Goal: Find specific page/section: Find specific page/section

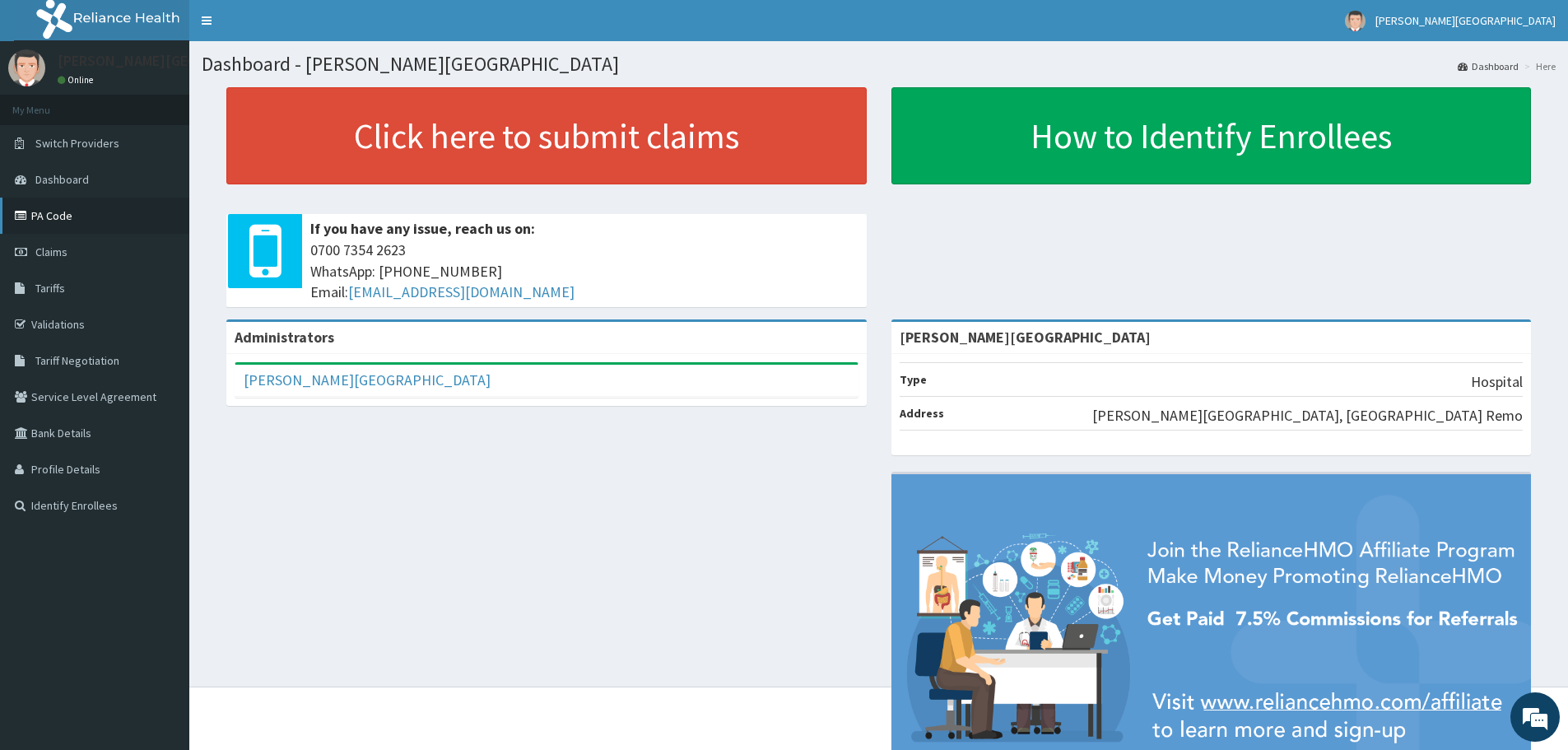
click at [134, 206] on link "PA Code" at bounding box center [95, 216] width 190 height 37
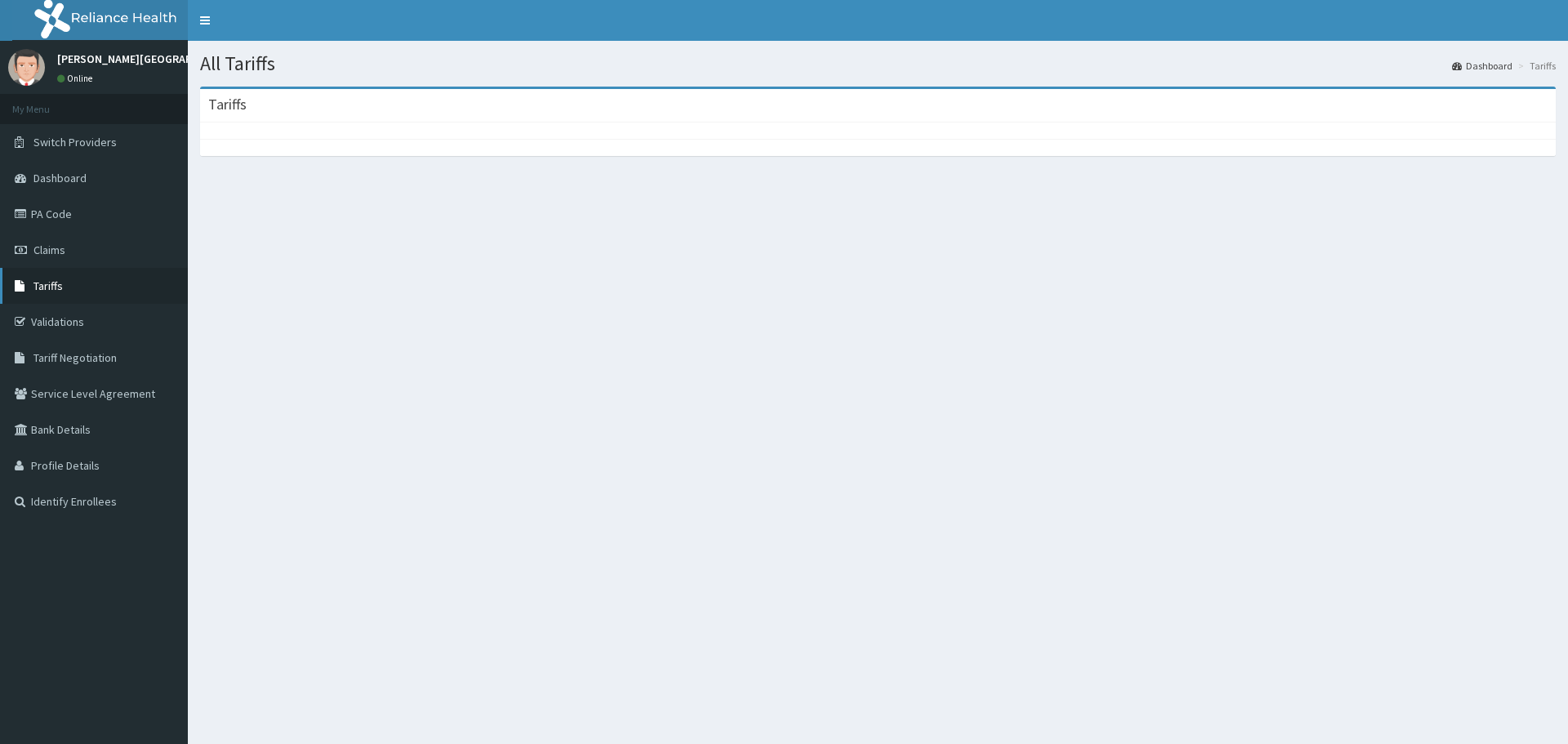
click at [32, 279] on link "Tariffs" at bounding box center [94, 286] width 188 height 36
click at [45, 288] on span "Tariffs" at bounding box center [49, 285] width 30 height 15
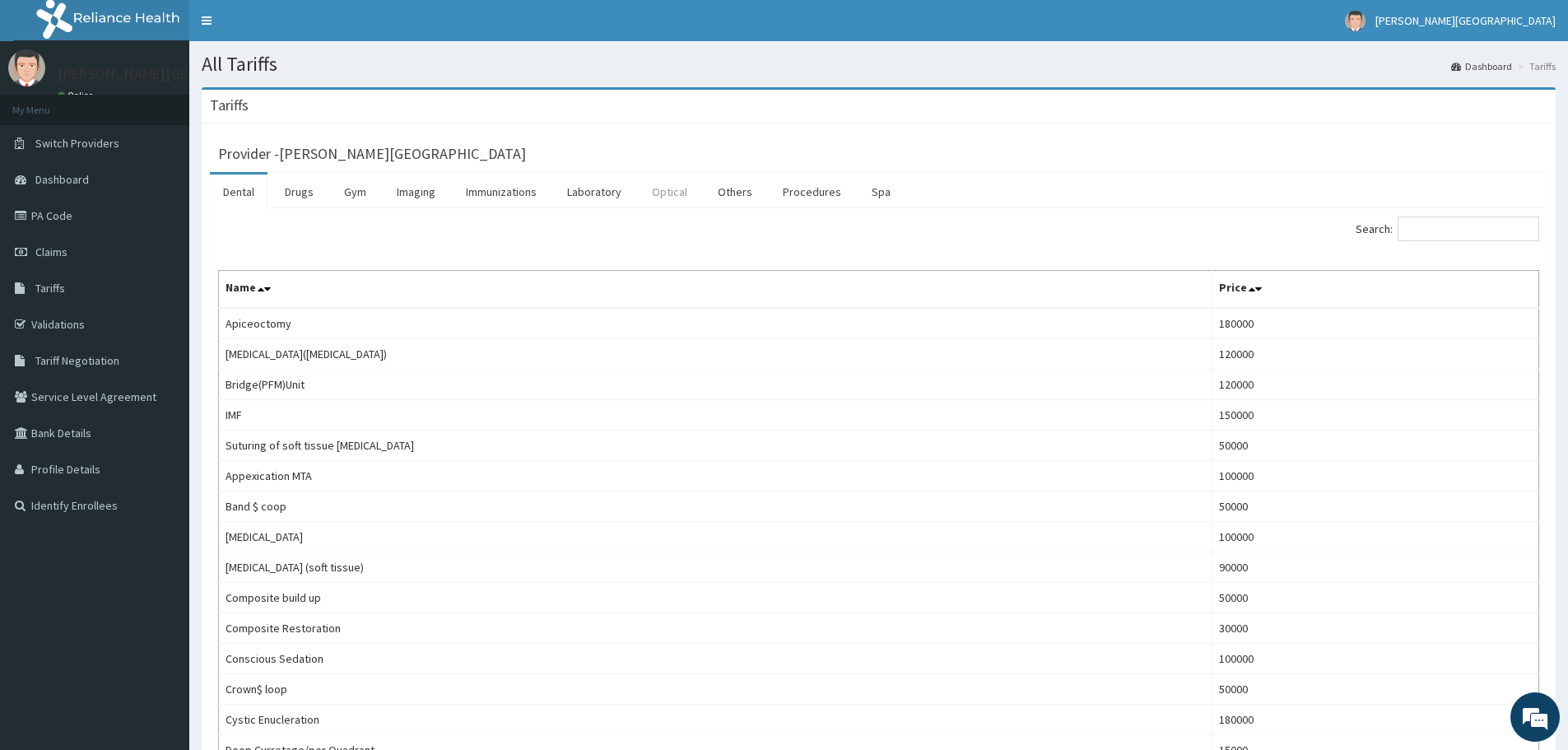
click at [662, 188] on link "Optical" at bounding box center [670, 192] width 62 height 35
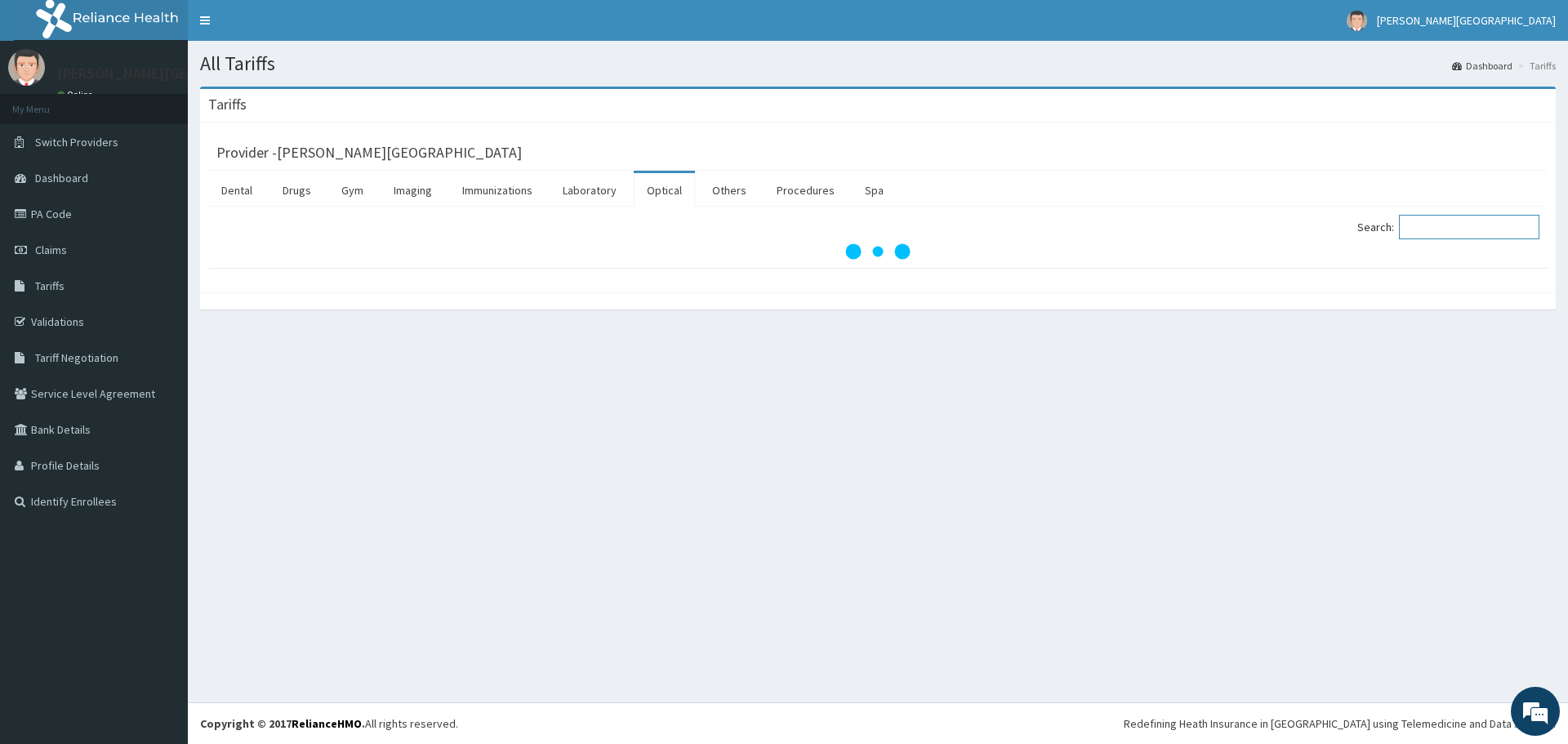
click at [1452, 230] on input "Search:" at bounding box center [1469, 227] width 140 height 25
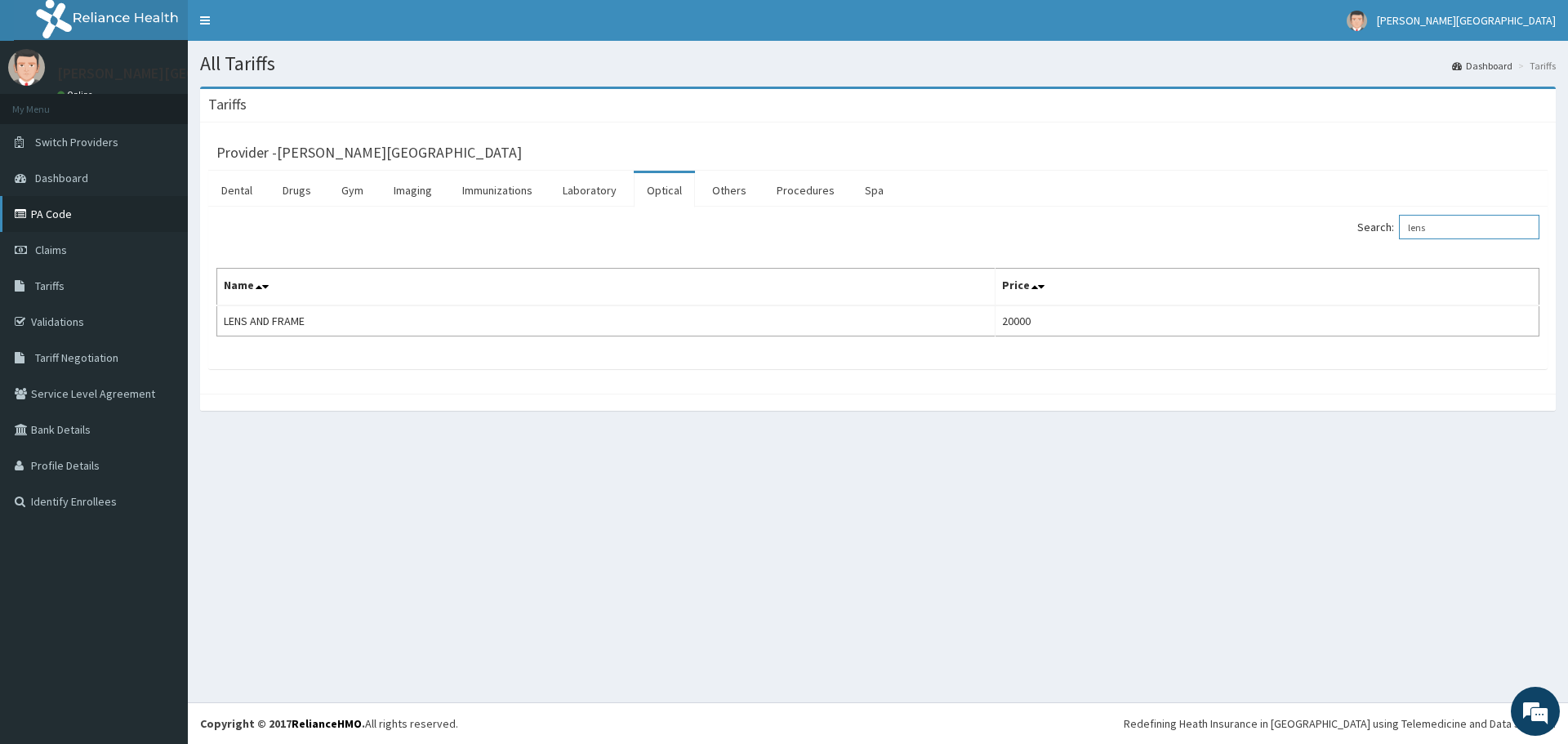
type input "lens"
click at [79, 219] on link "PA Code" at bounding box center [94, 214] width 188 height 36
